Goal: Navigation & Orientation: Find specific page/section

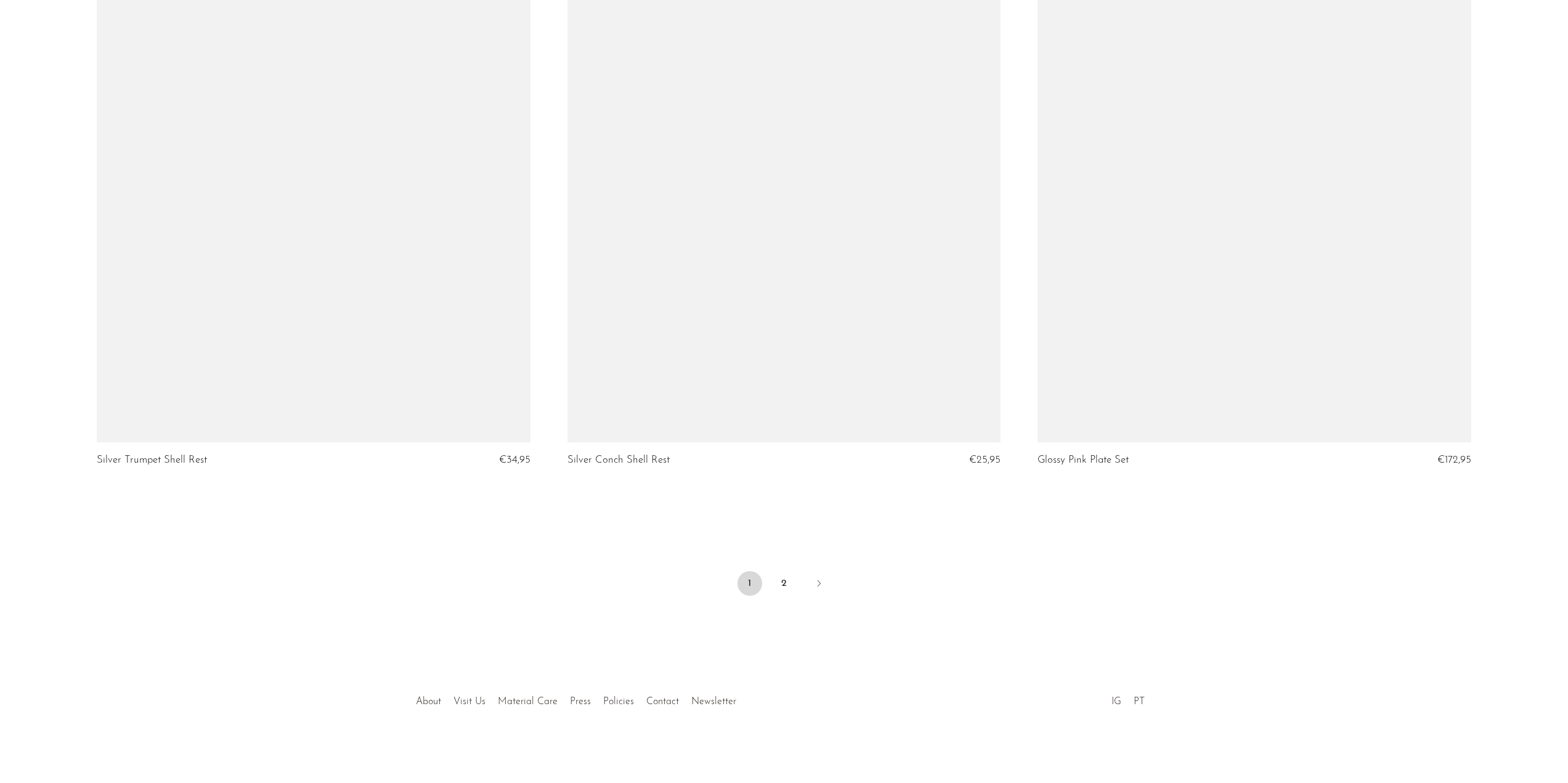
scroll to position [7550, 0]
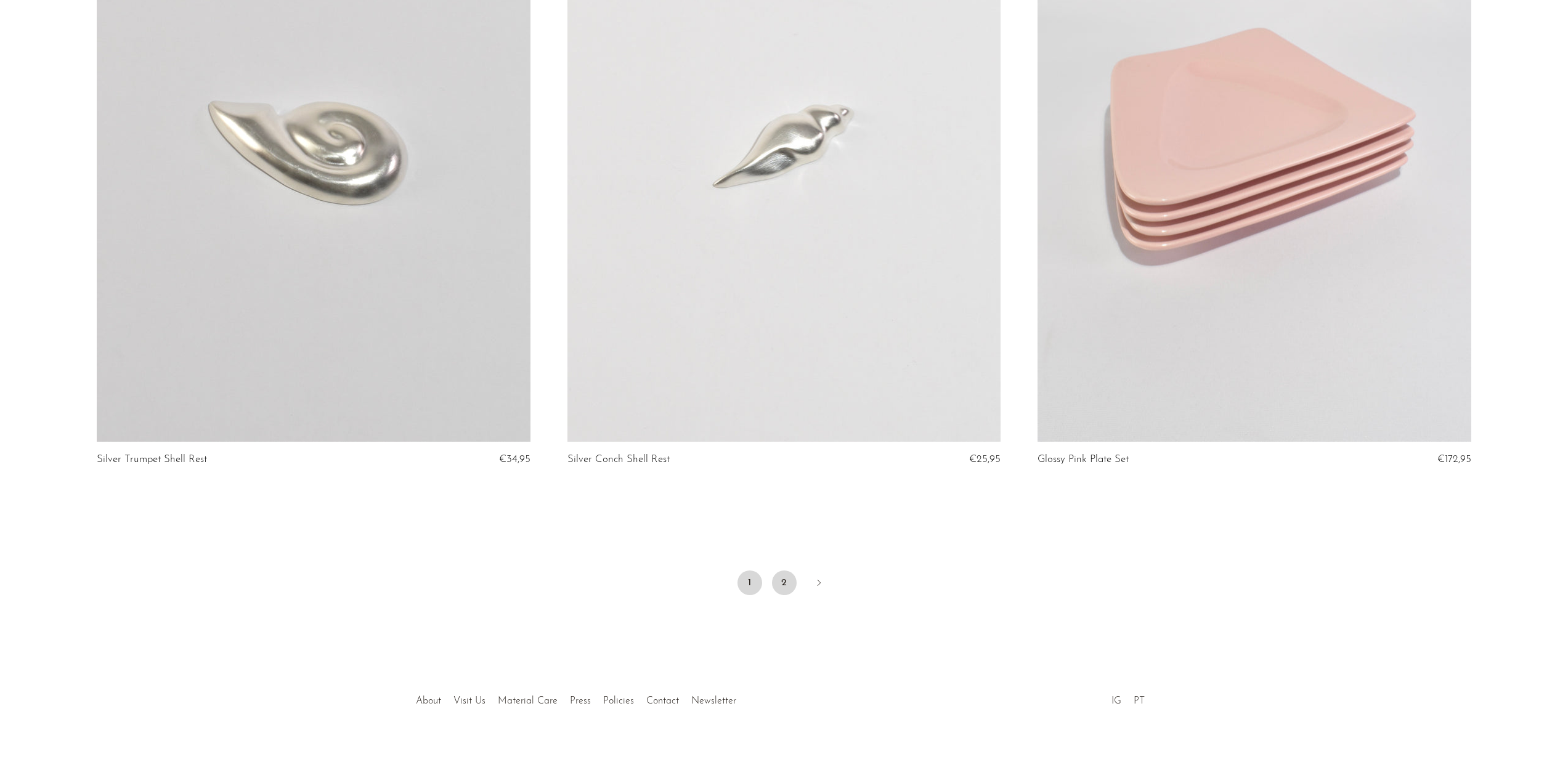
click at [786, 577] on link "2" at bounding box center [784, 582] width 24 height 24
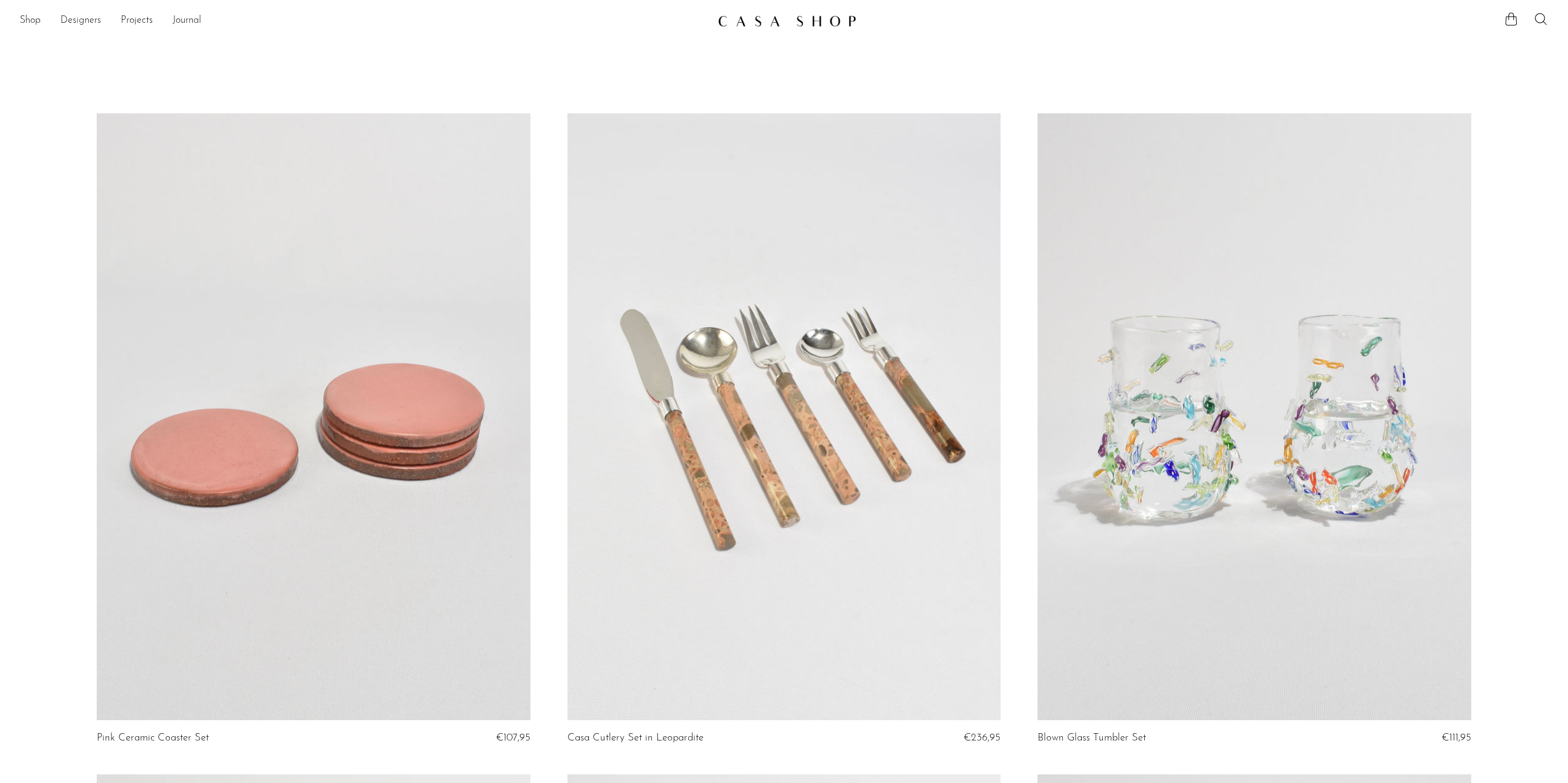
drag, startPoint x: 1252, startPoint y: 570, endPoint x: 1261, endPoint y: 347, distance: 223.2
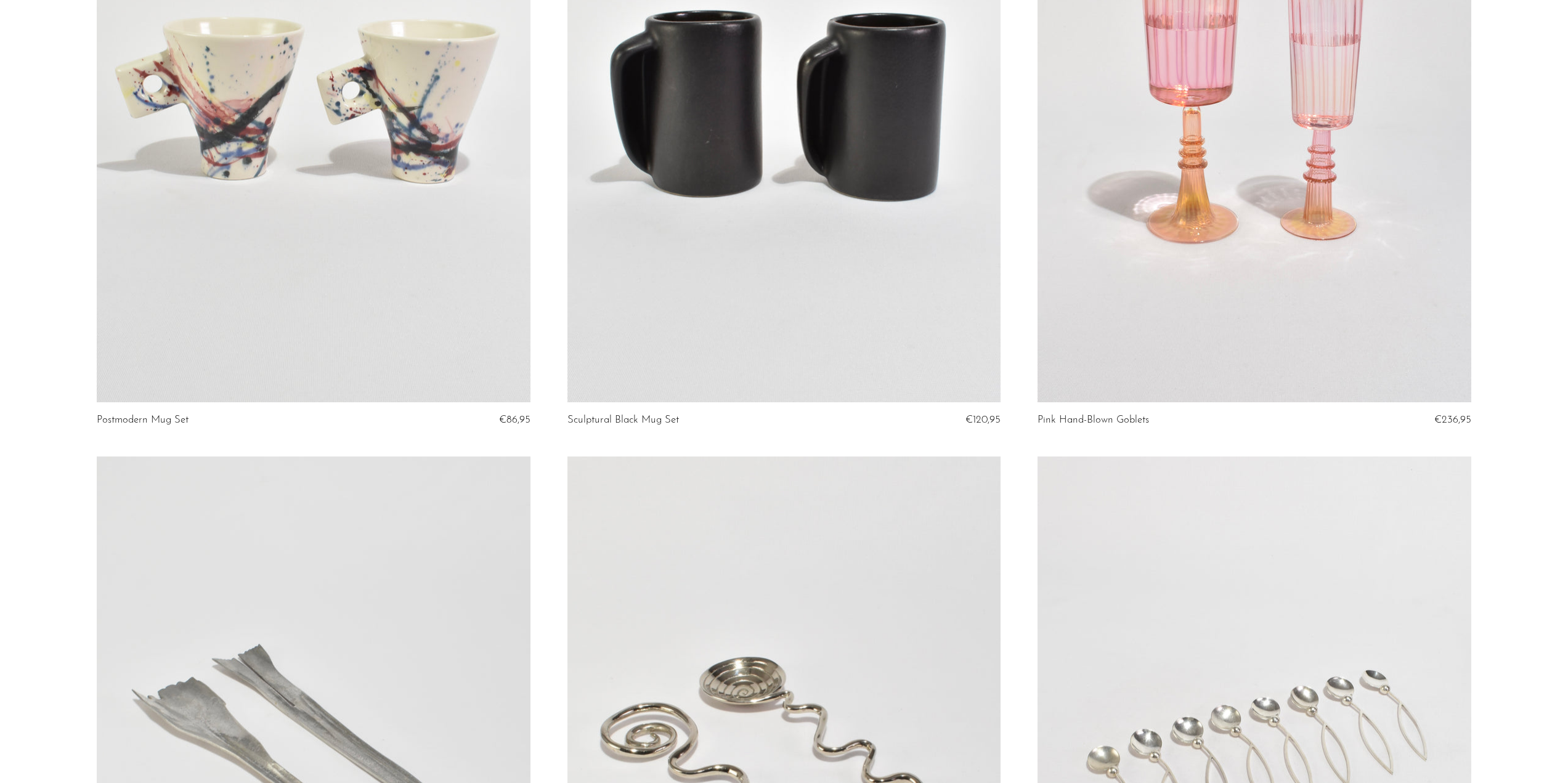
scroll to position [985, 0]
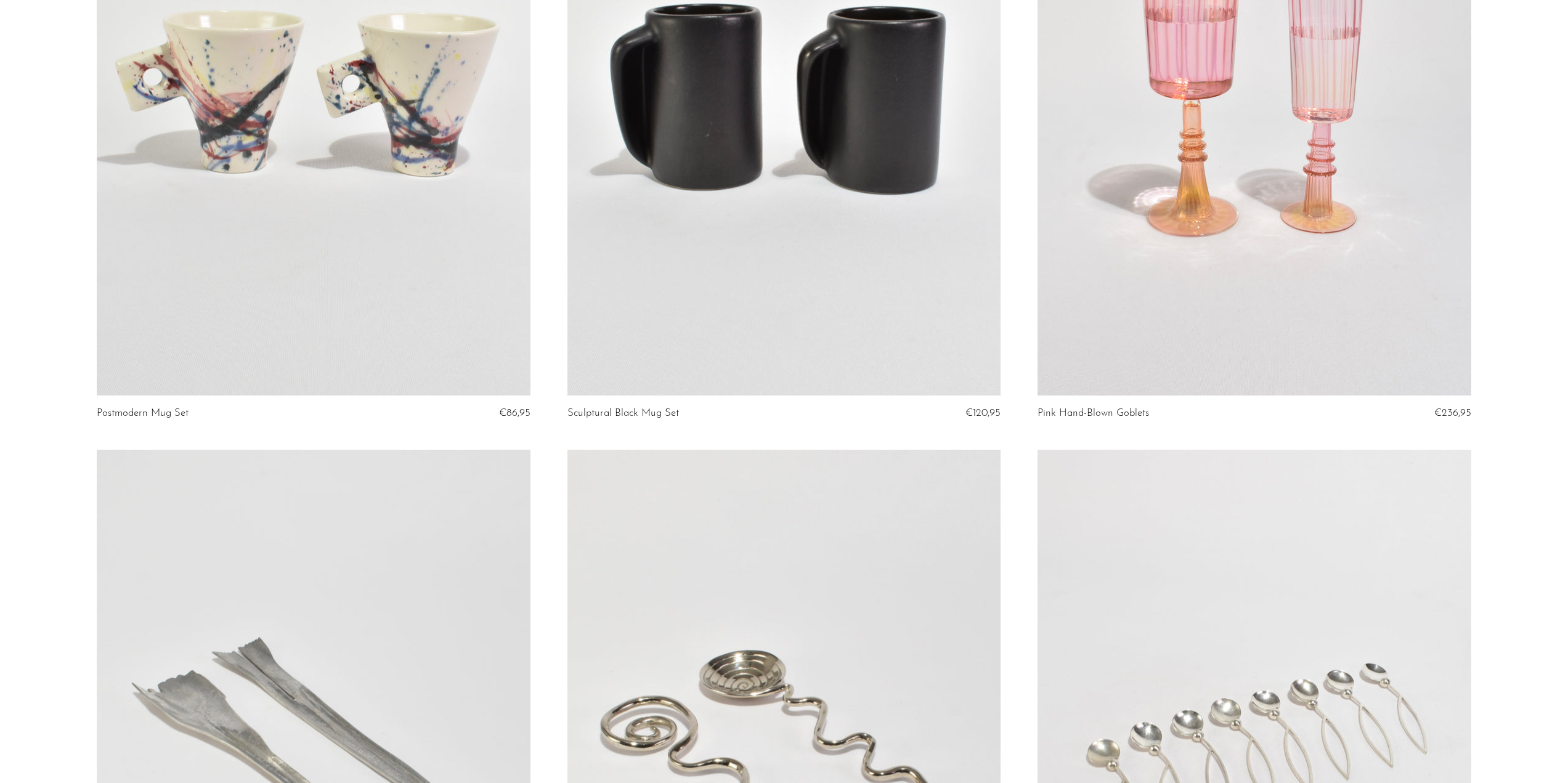
drag, startPoint x: 1483, startPoint y: 428, endPoint x: 1217, endPoint y: 454, distance: 267.3
drag, startPoint x: 1457, startPoint y: 223, endPoint x: 1544, endPoint y: 462, distance: 254.3
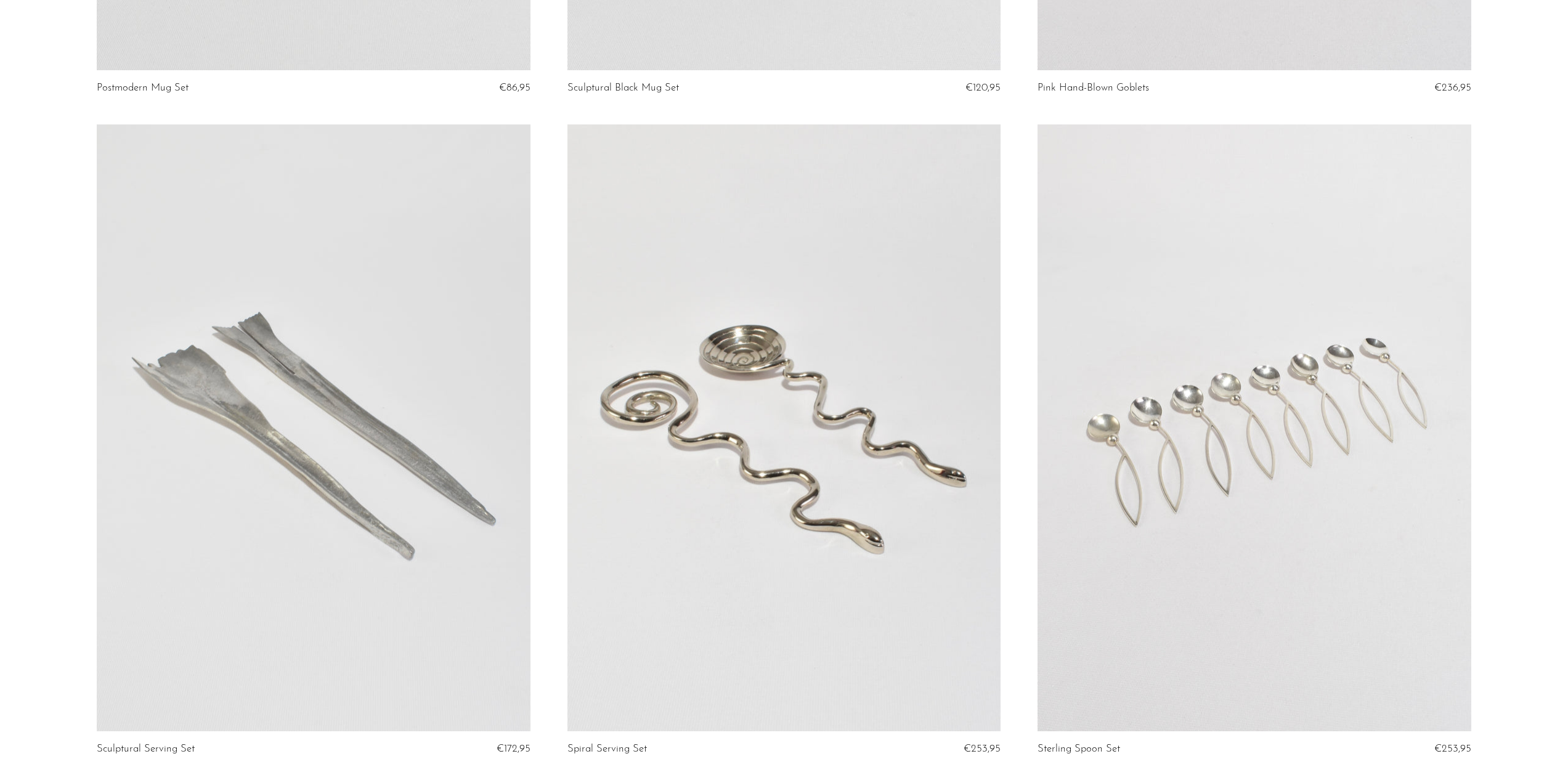
scroll to position [2261, 0]
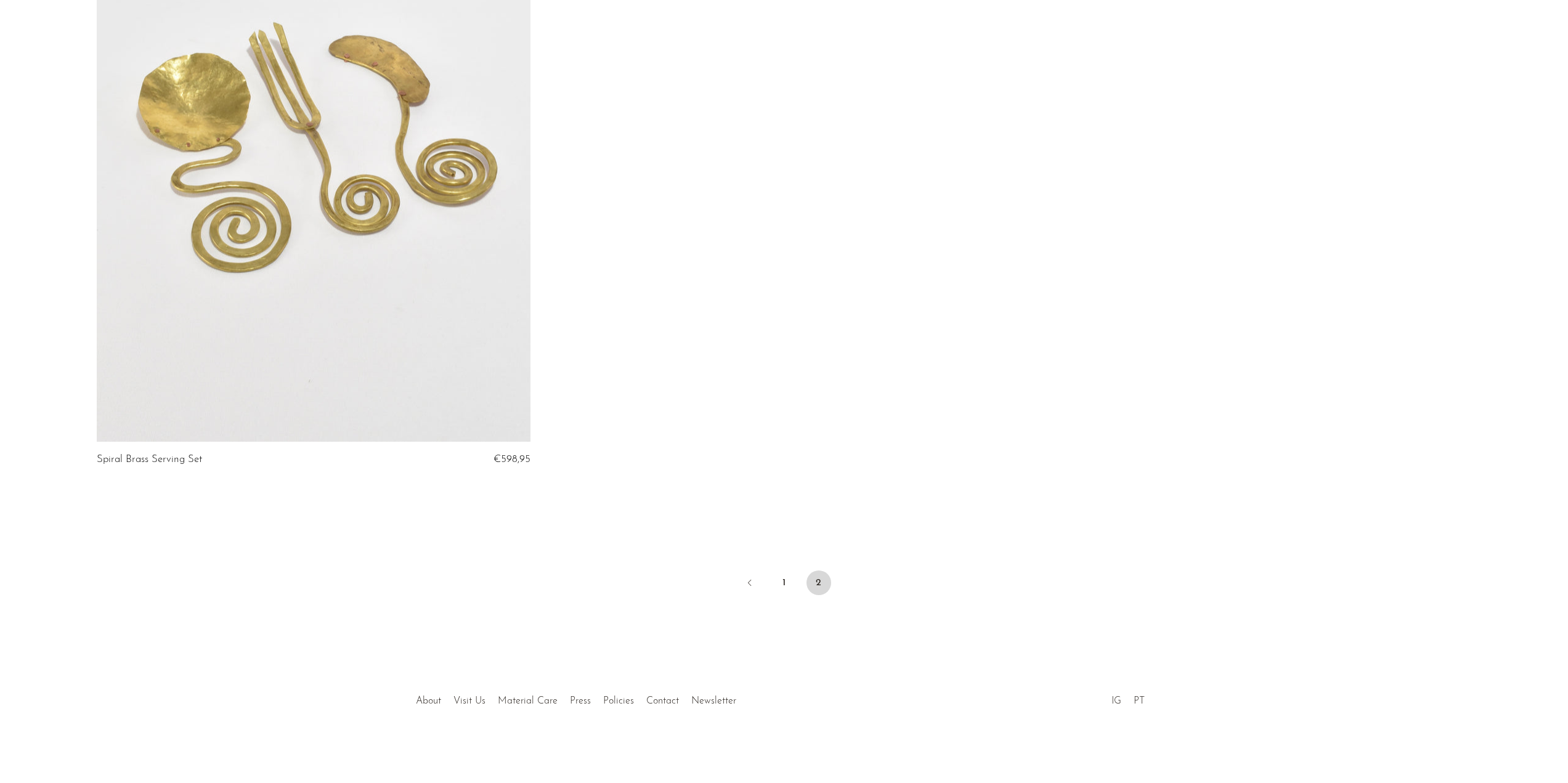
click at [663, 693] on li "Contact" at bounding box center [663, 701] width 45 height 16
click at [662, 697] on link "Contact" at bounding box center [663, 701] width 33 height 10
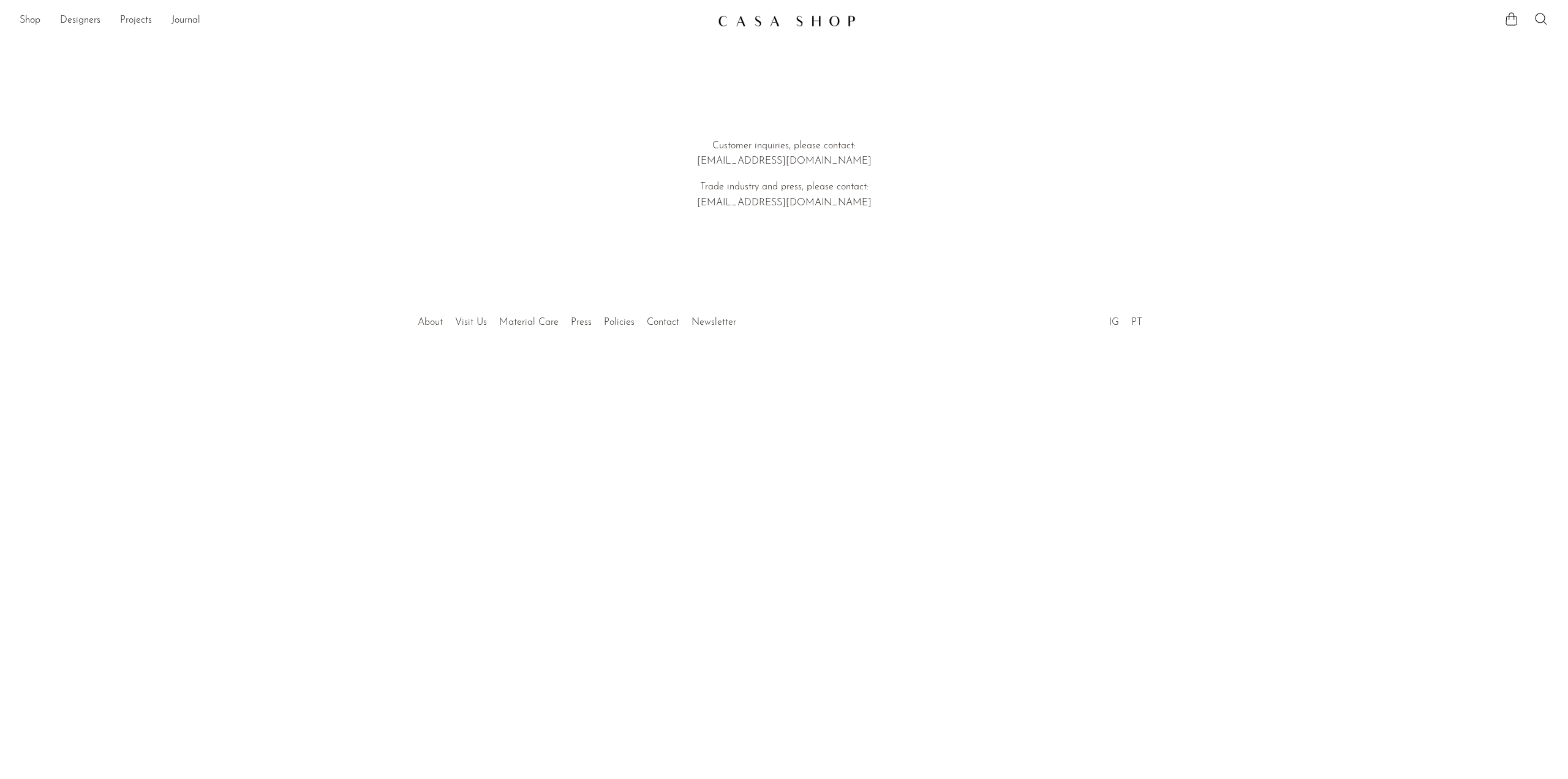
click at [439, 323] on link "About" at bounding box center [431, 322] width 25 height 10
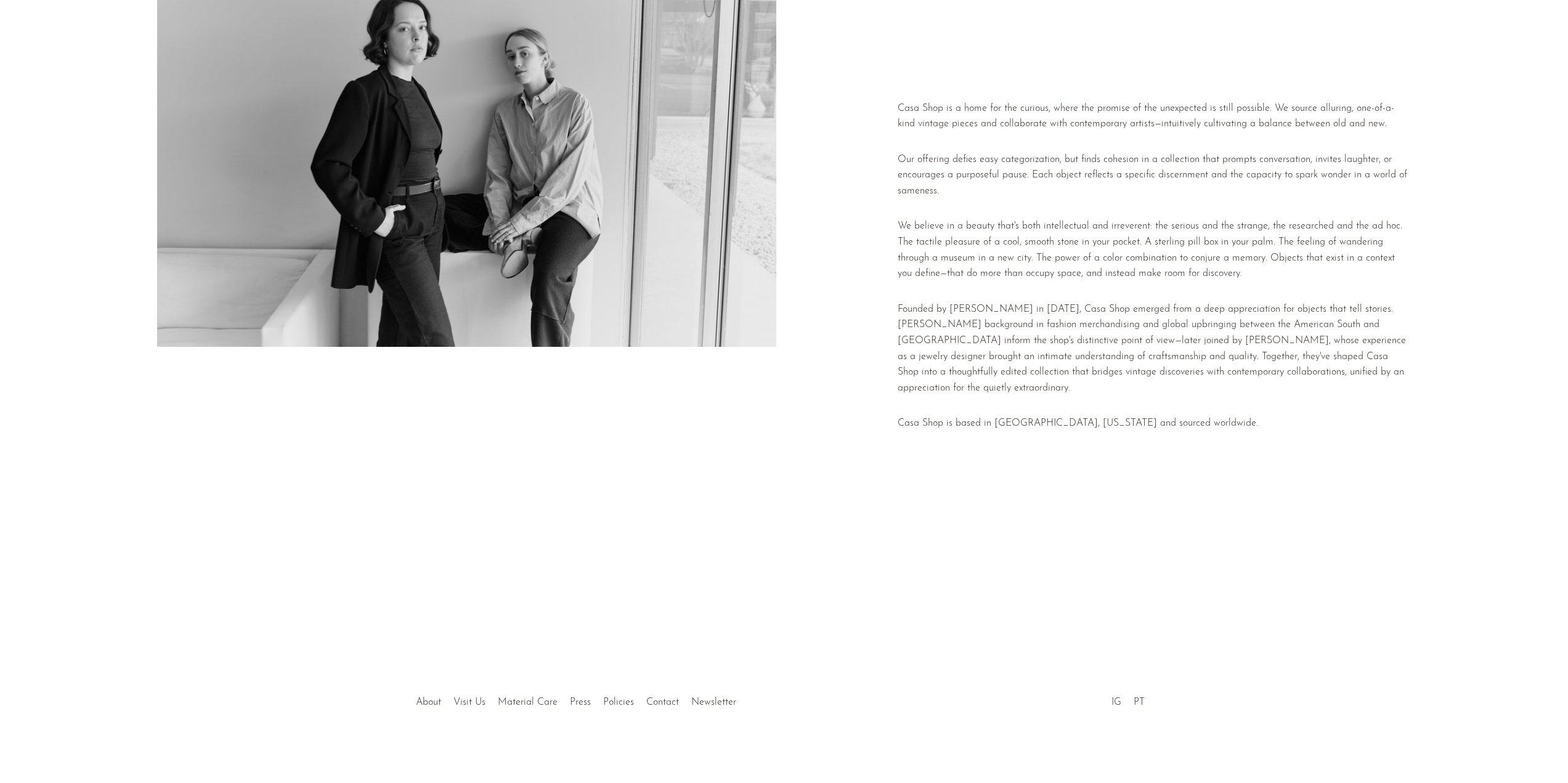
scroll to position [153, 0]
